Goal: Entertainment & Leisure: Browse casually

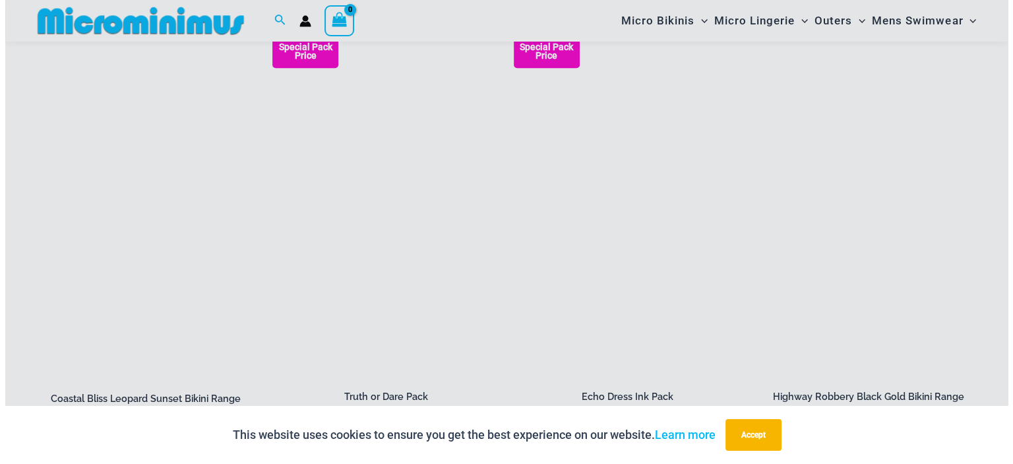
scroll to position [1579, 0]
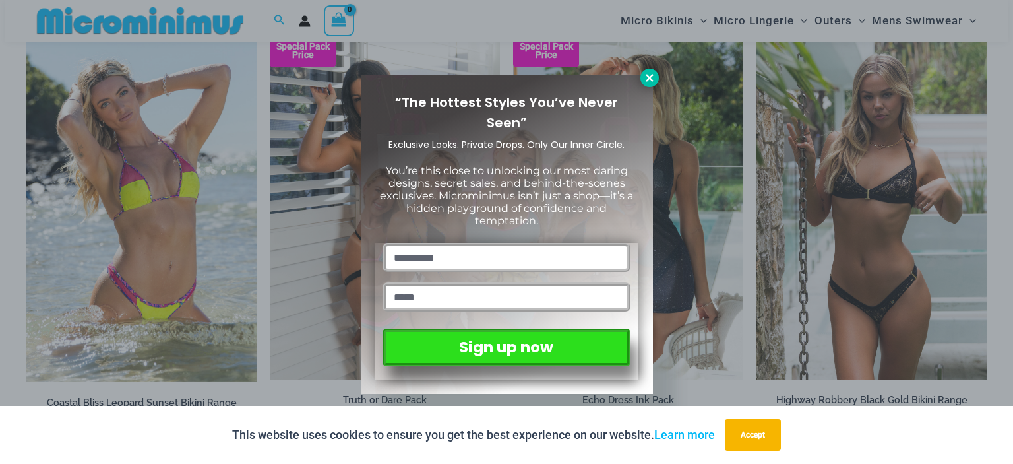
click at [651, 80] on icon at bounding box center [649, 77] width 7 height 7
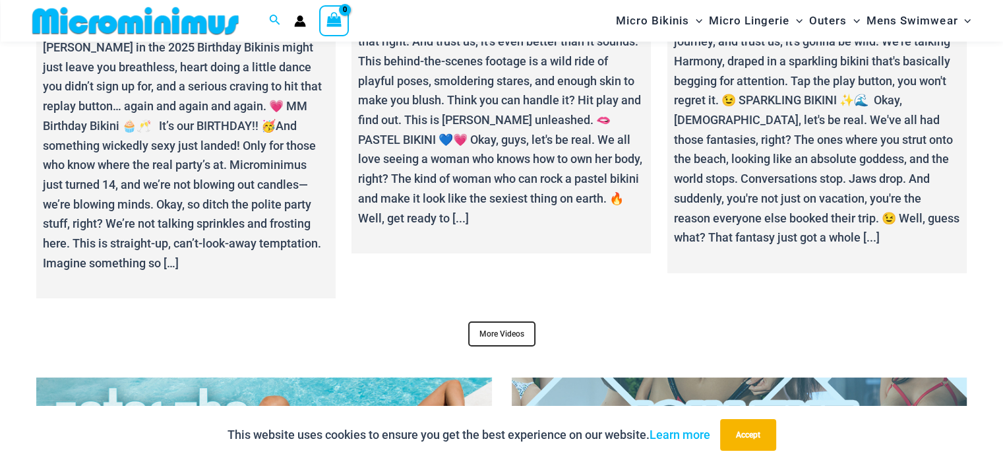
scroll to position [4939, 0]
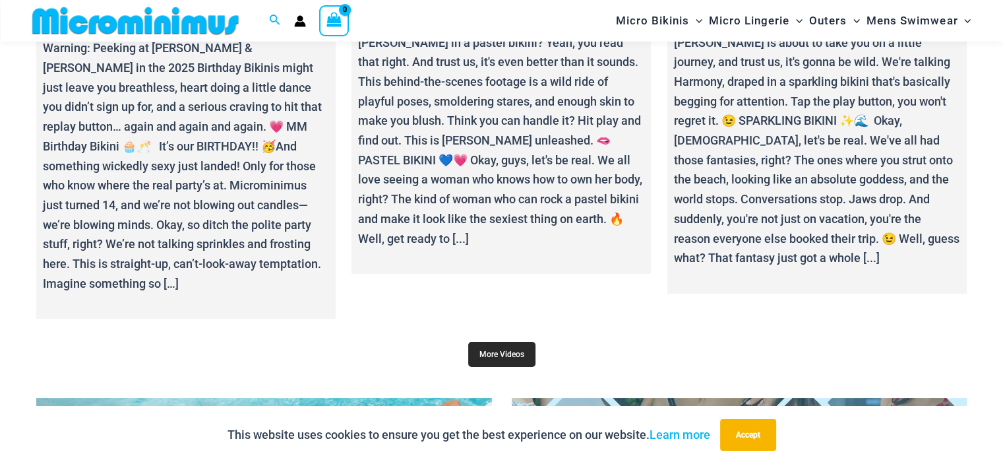
click at [504, 342] on link "More Videos" at bounding box center [501, 354] width 67 height 25
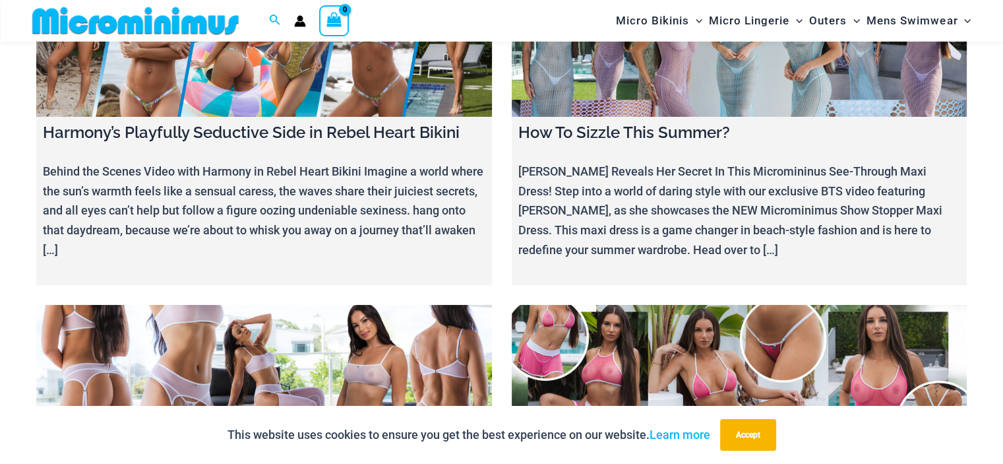
scroll to position [9683, 0]
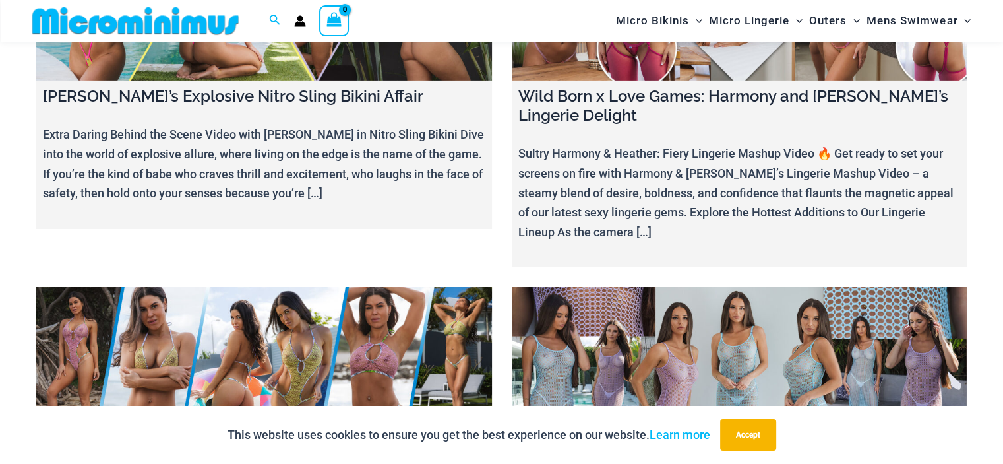
click at [344, 287] on link at bounding box center [264, 367] width 456 height 160
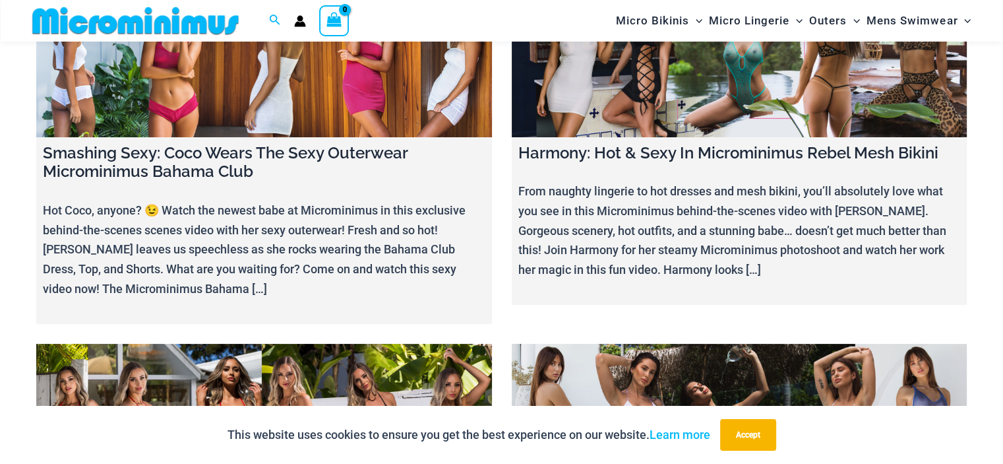
scroll to position [15157, 0]
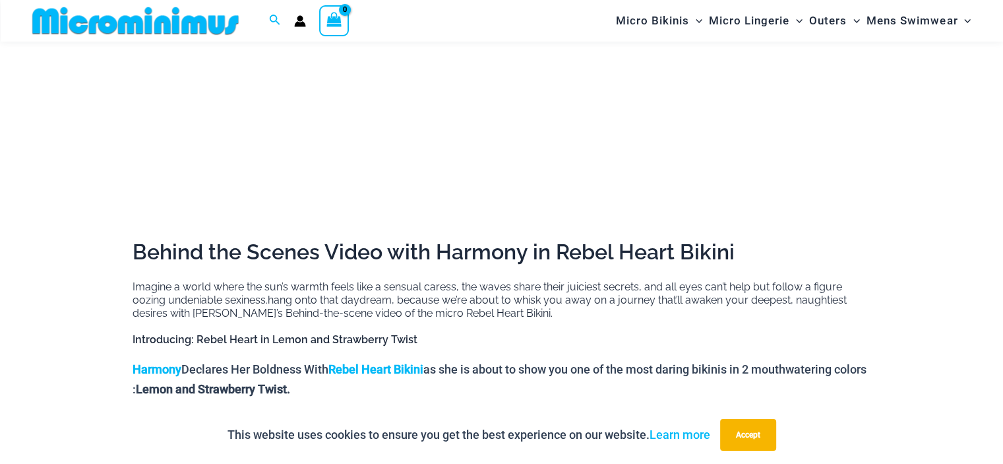
scroll to position [253, 0]
